Goal: Task Accomplishment & Management: Manage account settings

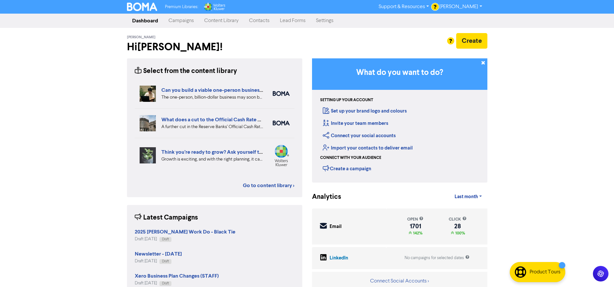
click at [183, 21] on link "Campaigns" at bounding box center [181, 20] width 36 height 13
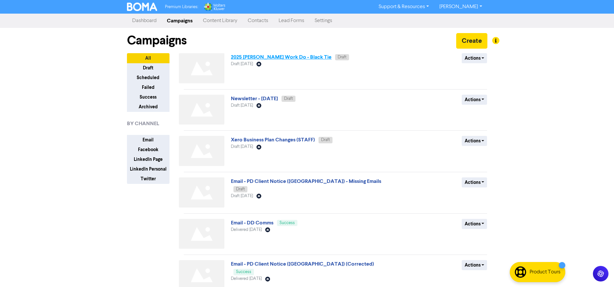
click at [267, 57] on link "2025 [PERSON_NAME] Work Do - Black Tie" at bounding box center [281, 57] width 101 height 6
click at [478, 61] on button "Actions" at bounding box center [475, 58] width 26 height 10
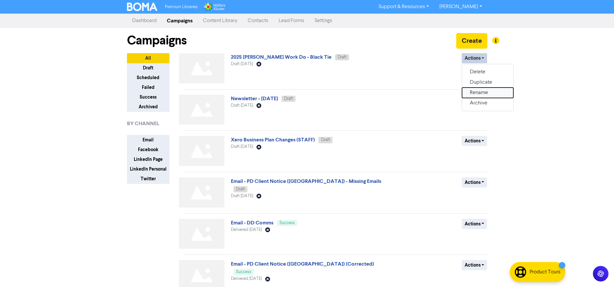
click at [482, 94] on button "Rename" at bounding box center [487, 93] width 51 height 10
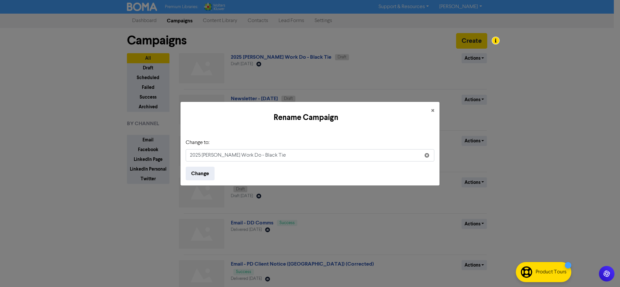
drag, startPoint x: 287, startPoint y: 159, endPoint x: 264, endPoint y: 156, distance: 23.6
click at [264, 156] on input "2025 [PERSON_NAME] Work Do - Black Tie" at bounding box center [310, 155] width 249 height 12
type input "2025 [PERSON_NAME] Work Do"
drag, startPoint x: 200, startPoint y: 175, endPoint x: 208, endPoint y: 176, distance: 8.1
click at [202, 176] on button "Change" at bounding box center [200, 174] width 29 height 14
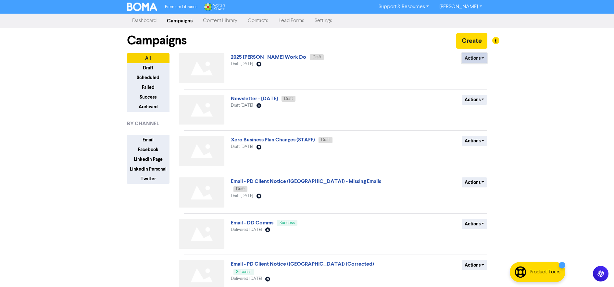
click at [470, 60] on button "Actions" at bounding box center [475, 58] width 26 height 10
drag, startPoint x: 277, startPoint y: 61, endPoint x: 277, endPoint y: 57, distance: 4.2
click at [276, 61] on div "2025 [PERSON_NAME] Work Do Draft Draft [DATE] Email Created with Sketch." at bounding box center [309, 69] width 157 height 33
click at [277, 57] on link "2025 [PERSON_NAME] Work Do" at bounding box center [268, 57] width 75 height 6
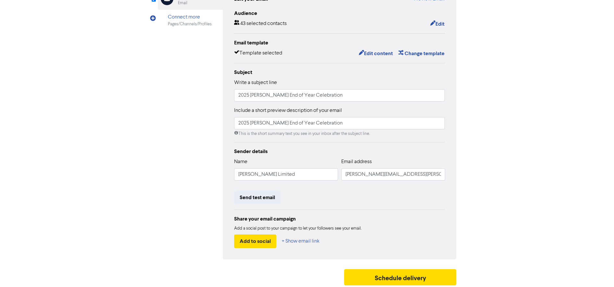
scroll to position [85, 0]
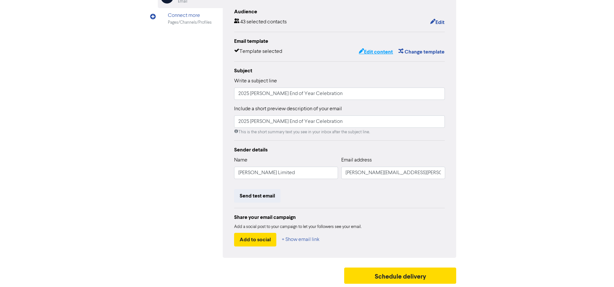
click at [378, 50] on button "Edit content" at bounding box center [375, 52] width 35 height 8
